Goal: Information Seeking & Learning: Learn about a topic

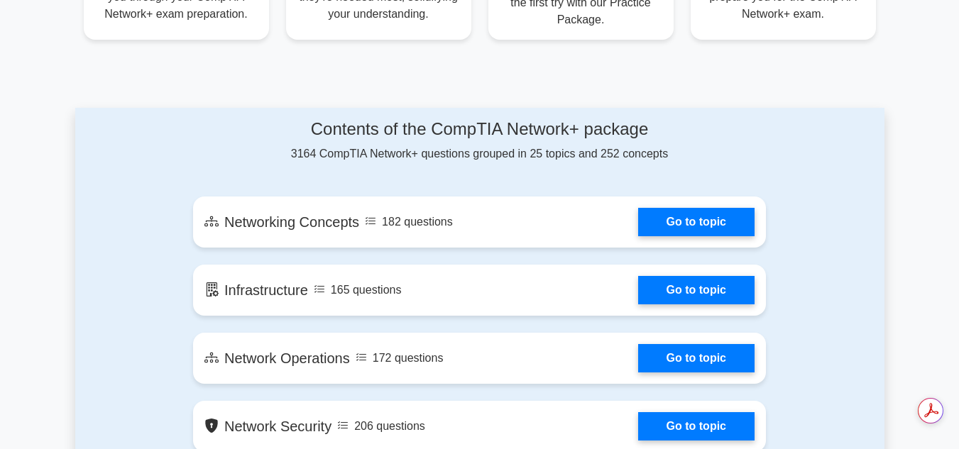
scroll to position [696, 0]
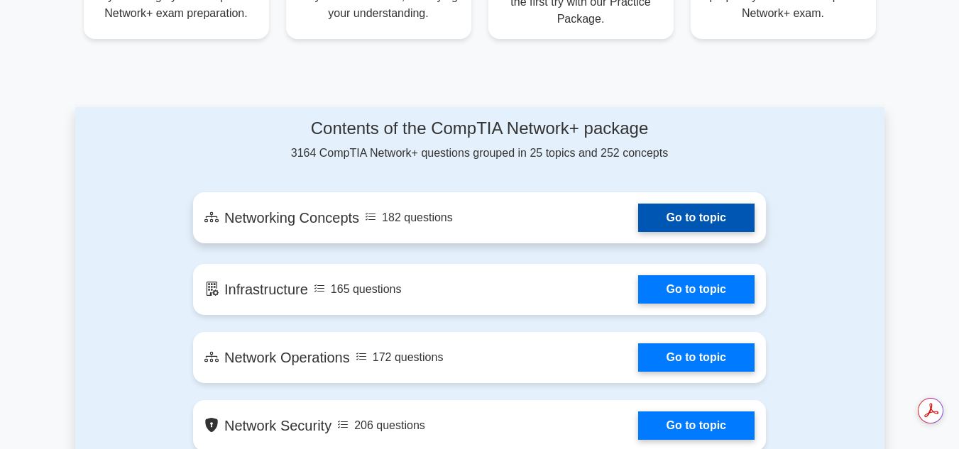
click at [709, 220] on link "Go to topic" at bounding box center [696, 218] width 116 height 28
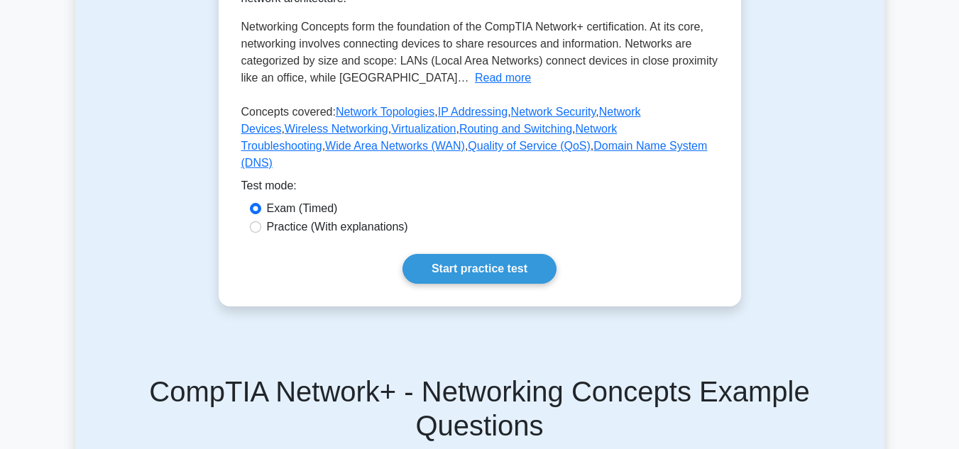
scroll to position [340, 0]
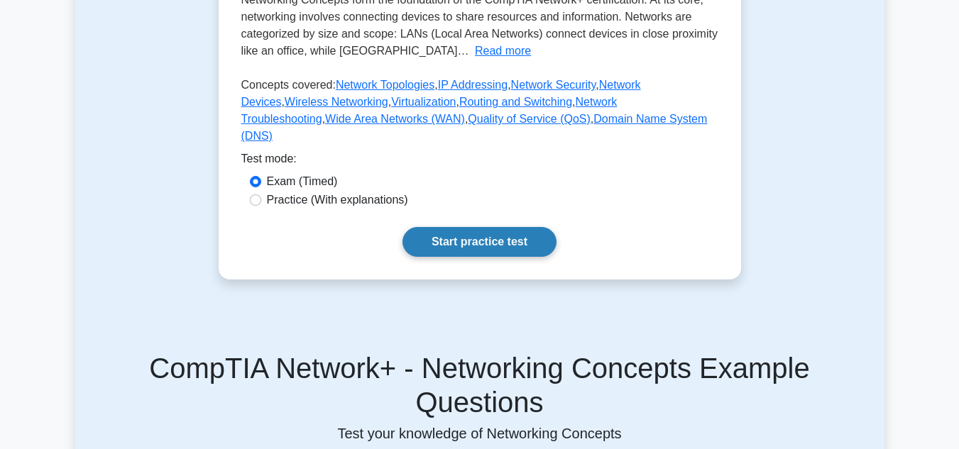
click at [483, 257] on link "Start practice test" at bounding box center [479, 242] width 154 height 30
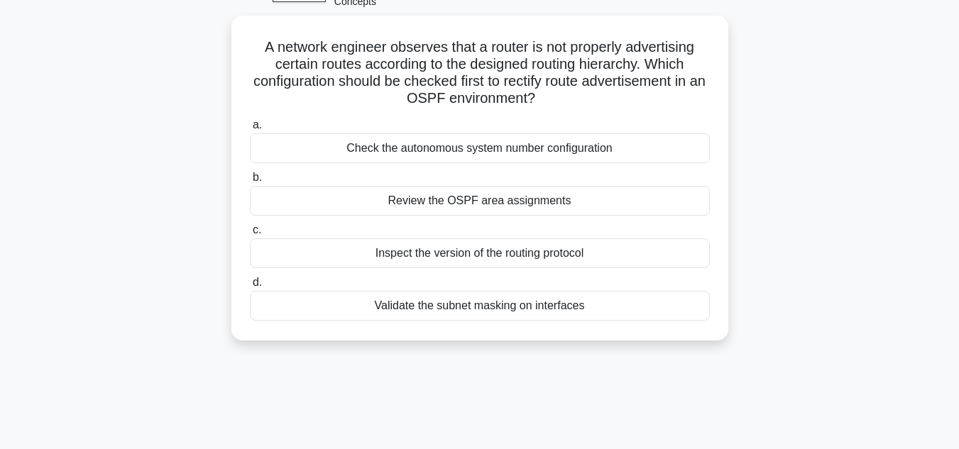
scroll to position [87, 0]
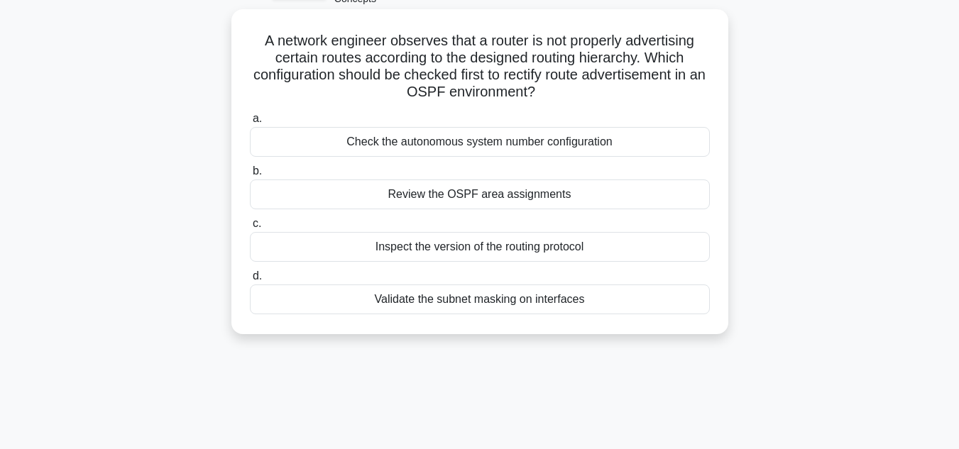
click at [528, 250] on div "Inspect the version of the routing protocol" at bounding box center [480, 247] width 460 height 30
click at [250, 228] on input "c. Inspect the version of the routing protocol" at bounding box center [250, 223] width 0 height 9
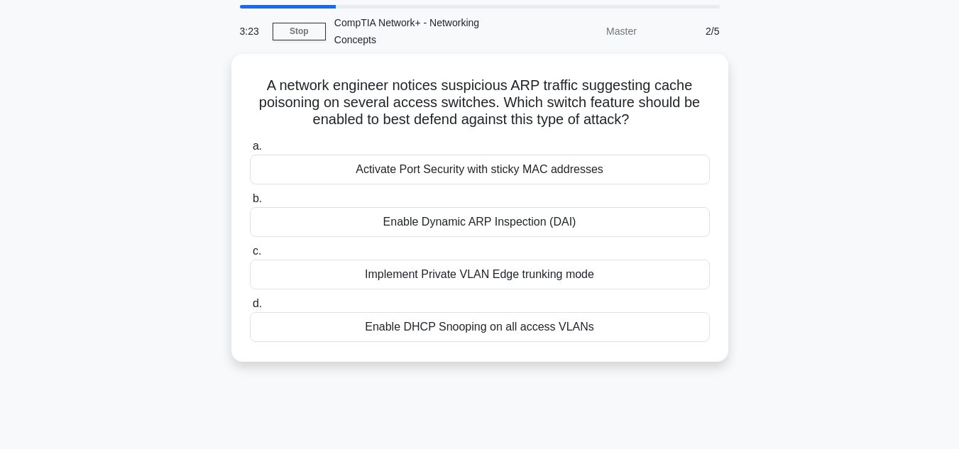
scroll to position [0, 0]
